Goal: Information Seeking & Learning: Check status

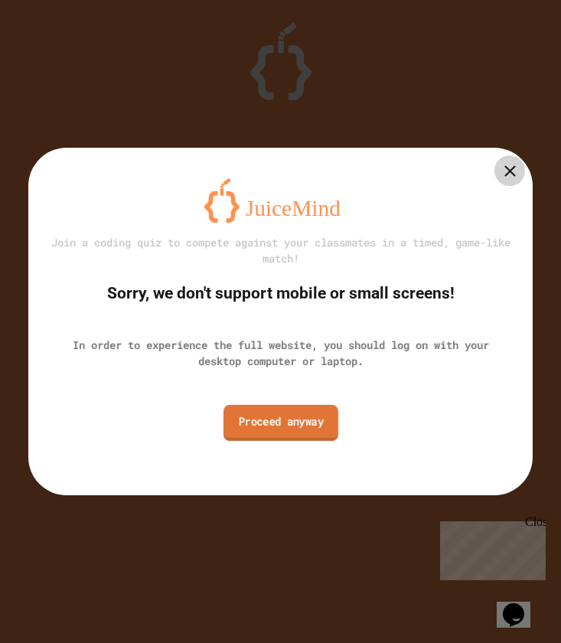
click at [244, 426] on link "Proceed anyway" at bounding box center [280, 422] width 115 height 36
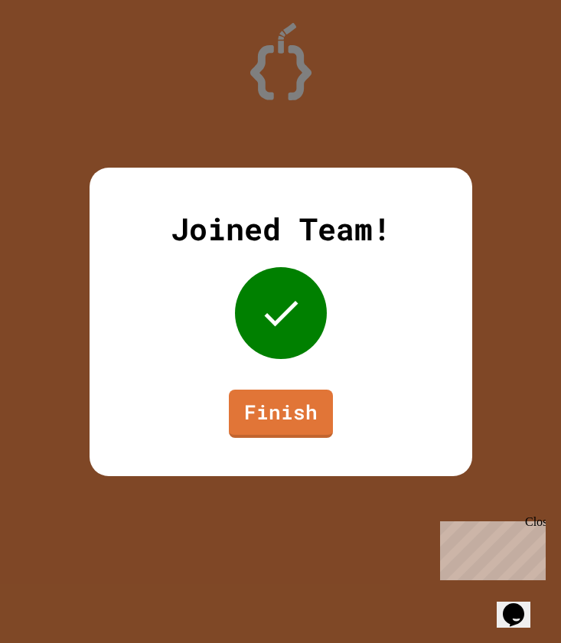
click at [244, 426] on link "Finish" at bounding box center [281, 414] width 104 height 48
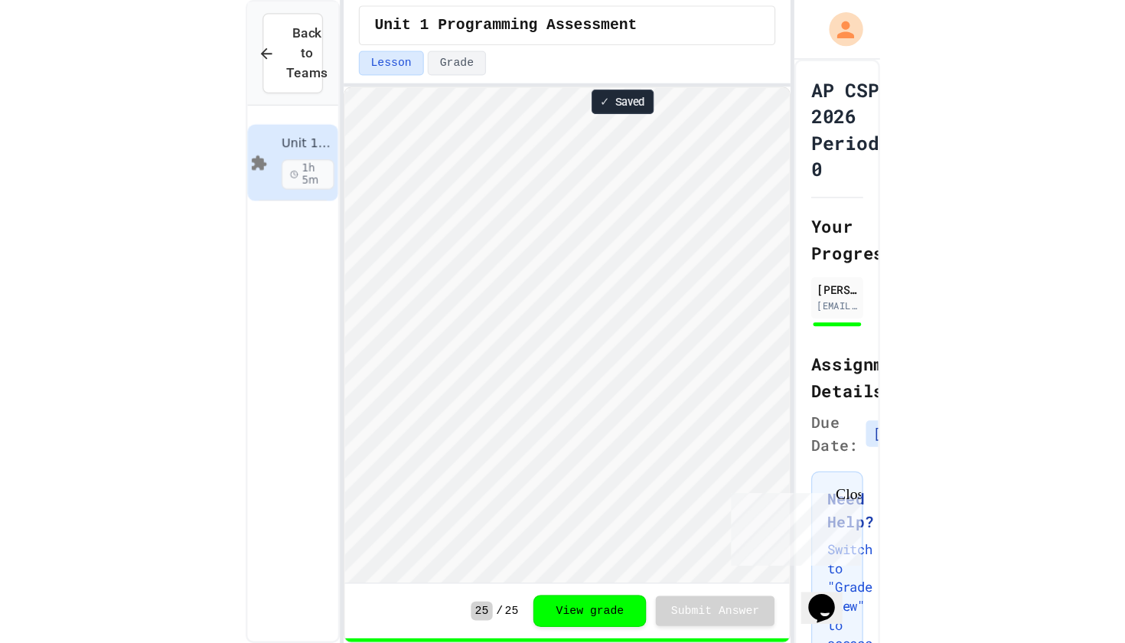
scroll to position [2, 0]
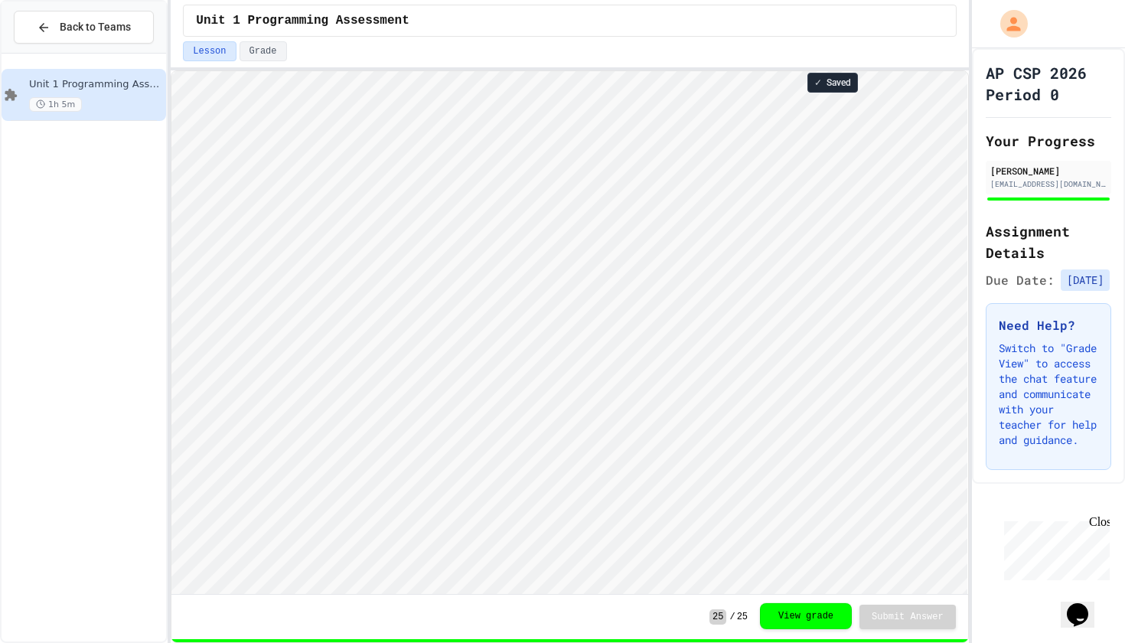
click at [560, 622] on button "View grade" at bounding box center [806, 616] width 92 height 26
click at [560, 622] on button "View grade" at bounding box center [806, 615] width 92 height 26
click at [560, 622] on button "View grade" at bounding box center [806, 616] width 92 height 26
